Goal: Task Accomplishment & Management: Complete application form

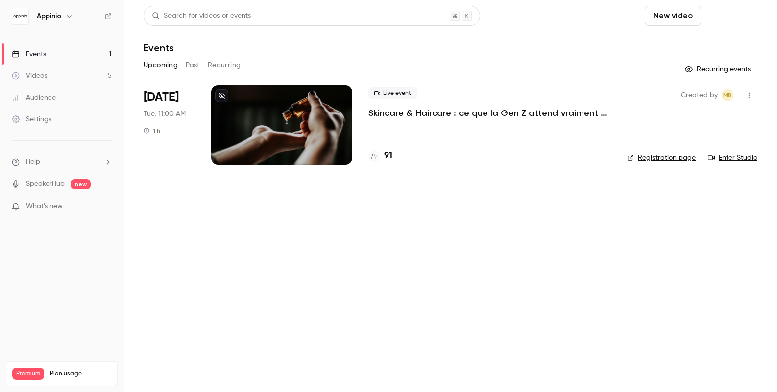
click at [743, 20] on button "Schedule" at bounding box center [731, 16] width 52 height 20
click at [714, 46] on div "One time event" at bounding box center [711, 43] width 75 height 10
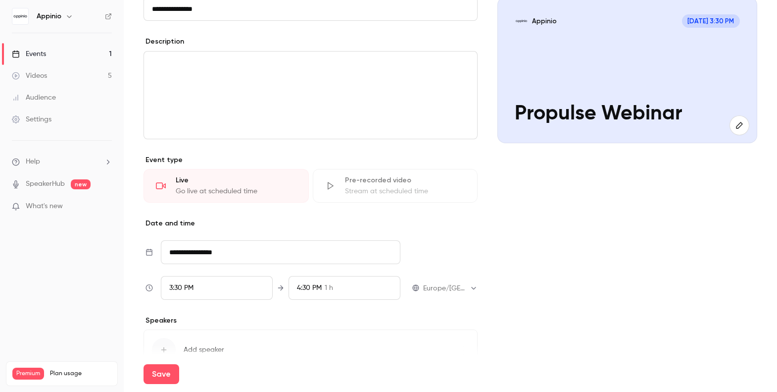
scroll to position [125, 0]
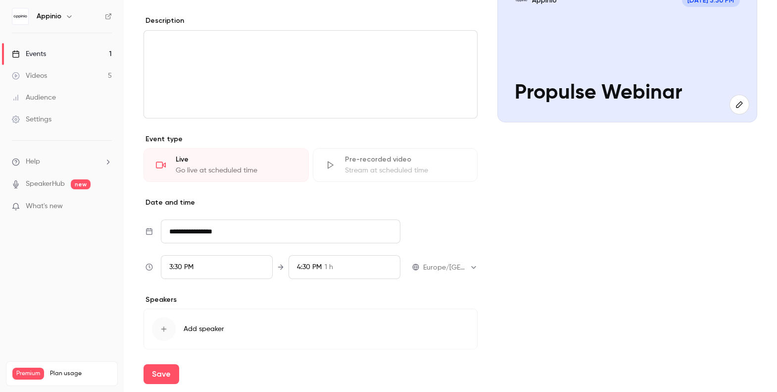
type input "**********"
click at [267, 231] on input "**********" at bounding box center [281, 231] width 240 height 24
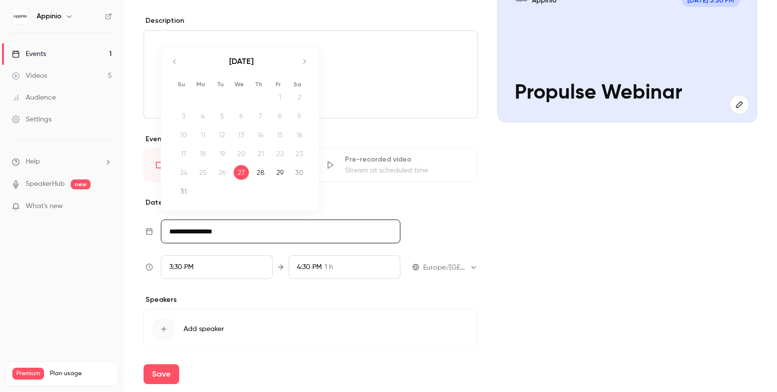
click at [302, 64] on icon "Move forward to switch to the next month." at bounding box center [304, 61] width 12 height 12
click at [242, 148] on div "17" at bounding box center [241, 149] width 15 height 15
type input "**********"
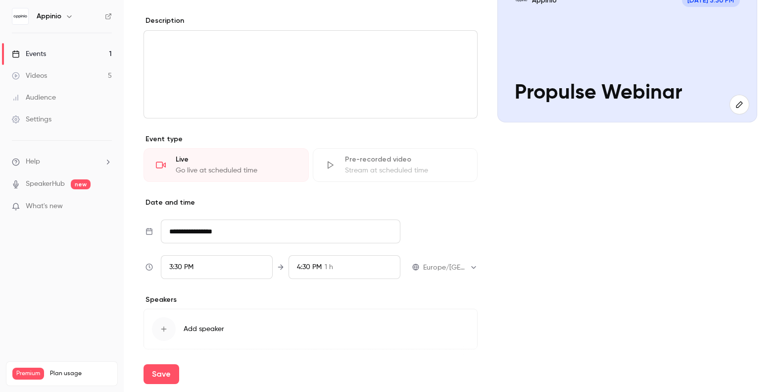
click at [210, 272] on div "3:30 PM" at bounding box center [217, 267] width 112 height 24
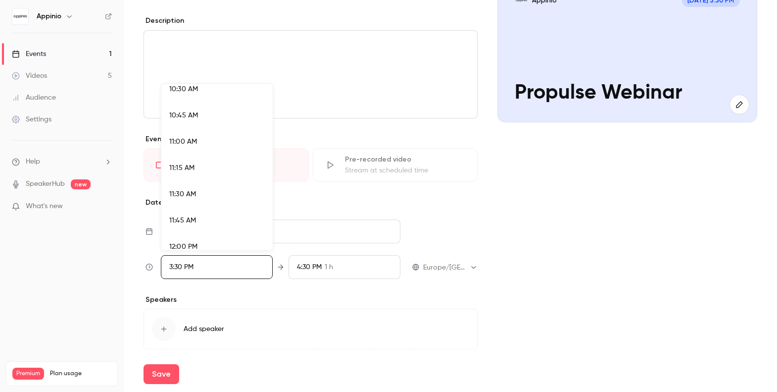
scroll to position [1109, 0]
click at [223, 140] on div "11:00 AM" at bounding box center [217, 142] width 96 height 10
click at [239, 147] on div "11:00 AM" at bounding box center [217, 142] width 96 height 10
click at [376, 242] on div at bounding box center [388, 196] width 777 height 392
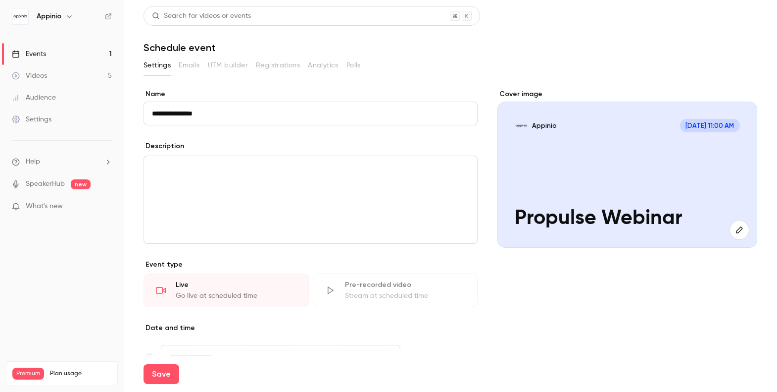
scroll to position [160, 0]
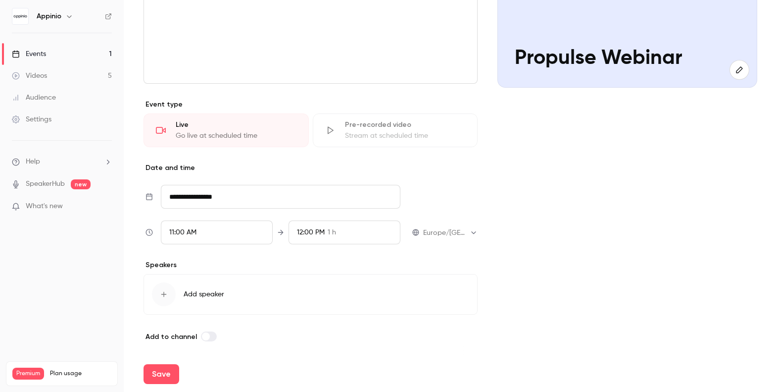
click at [172, 373] on button "Save" at bounding box center [162, 374] width 36 height 20
type input "**********"
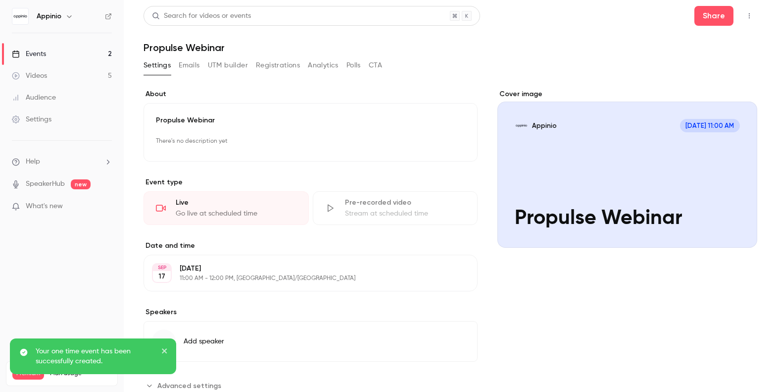
click at [86, 50] on link "Events 2" at bounding box center [62, 54] width 124 height 22
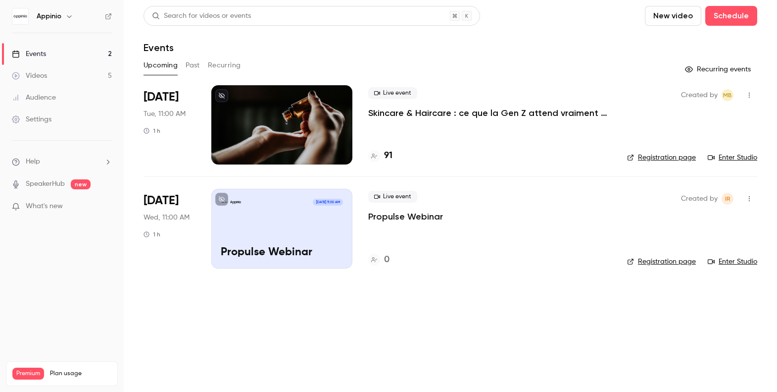
click at [388, 154] on h4 "91" at bounding box center [388, 155] width 8 height 13
click at [746, 206] on button "button" at bounding box center [749, 199] width 16 height 16
click at [739, 137] on div at bounding box center [388, 196] width 777 height 392
click at [323, 133] on div at bounding box center [281, 124] width 141 height 79
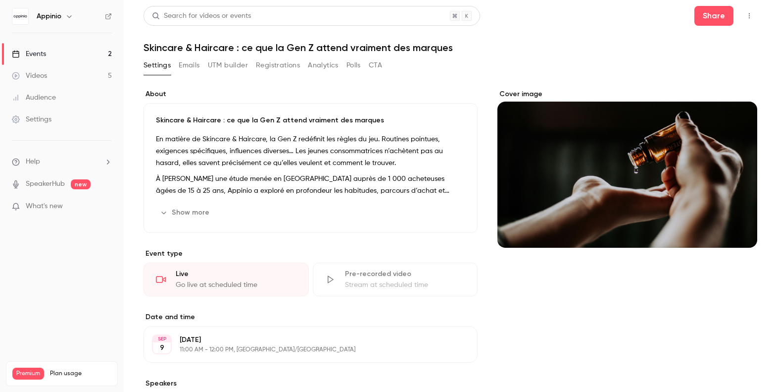
click at [191, 65] on button "Emails" at bounding box center [189, 65] width 21 height 16
